Goal: Find specific page/section: Find specific page/section

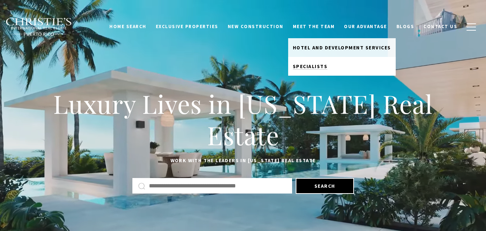
click at [334, 68] on link "Specialists" at bounding box center [342, 66] width 108 height 19
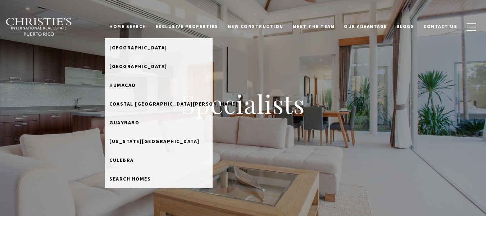
click at [137, 27] on link "Home Search" at bounding box center [128, 27] width 46 height 14
